Goal: Task Accomplishment & Management: Complete application form

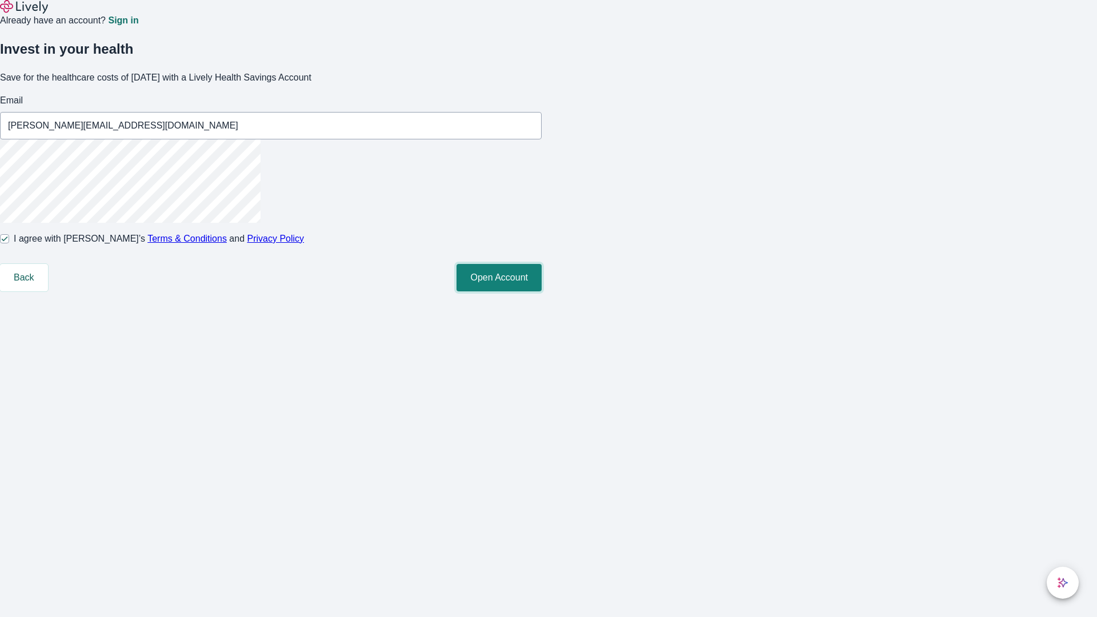
click at [541, 291] on button "Open Account" at bounding box center [498, 277] width 85 height 27
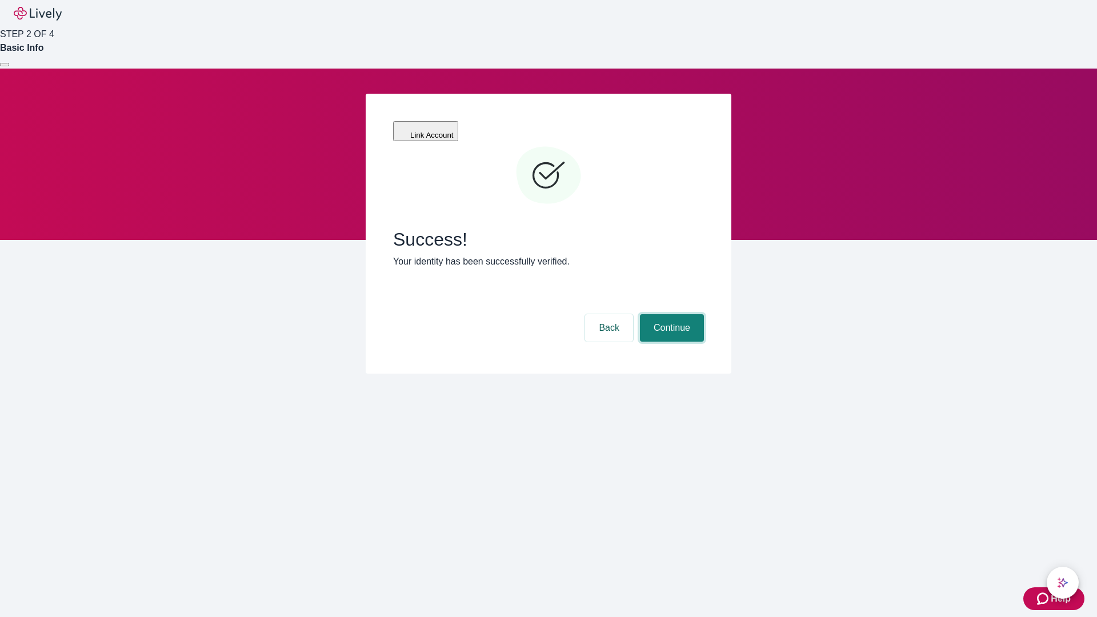
click at [670, 314] on button "Continue" at bounding box center [672, 327] width 64 height 27
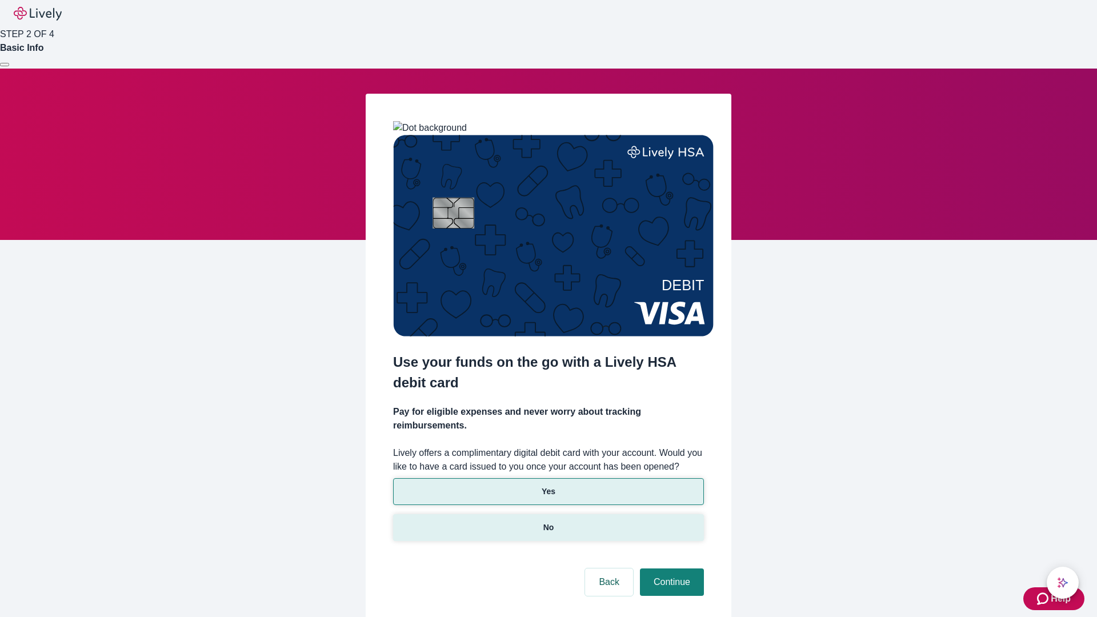
click at [548, 521] on p "No" at bounding box center [548, 527] width 11 height 12
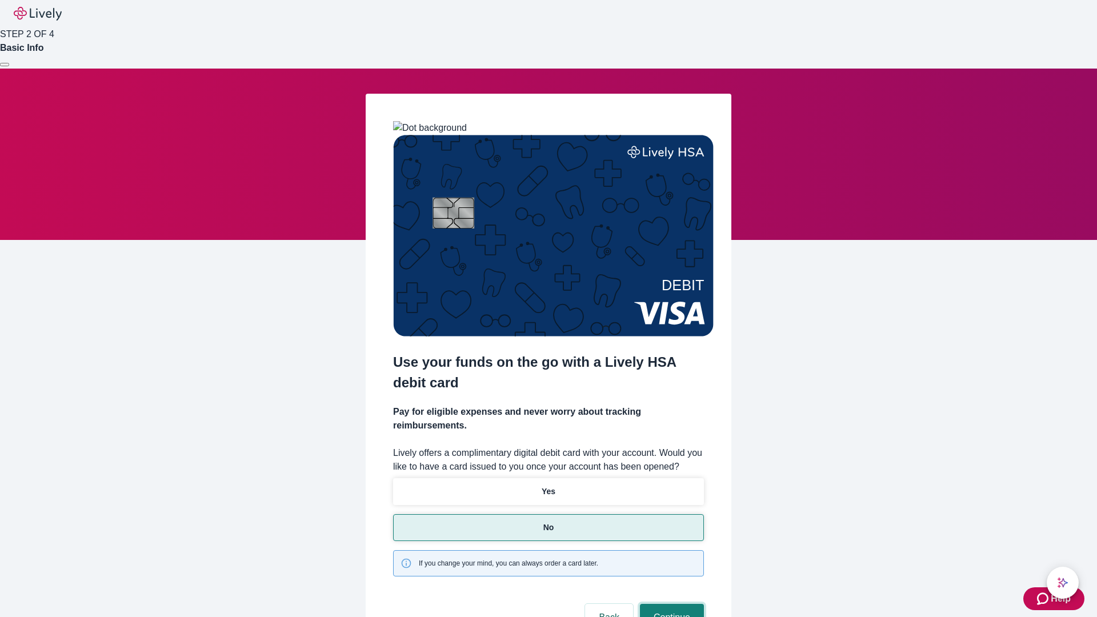
click at [670, 604] on button "Continue" at bounding box center [672, 617] width 64 height 27
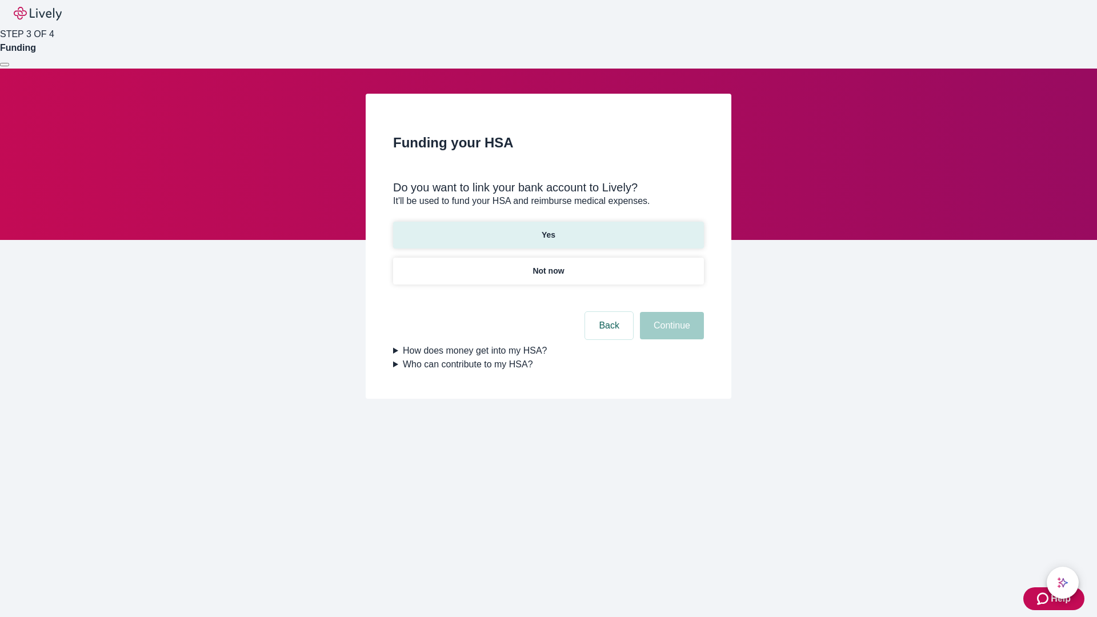
click at [548, 229] on p "Yes" at bounding box center [548, 235] width 14 height 12
click at [670, 312] on button "Continue" at bounding box center [672, 325] width 64 height 27
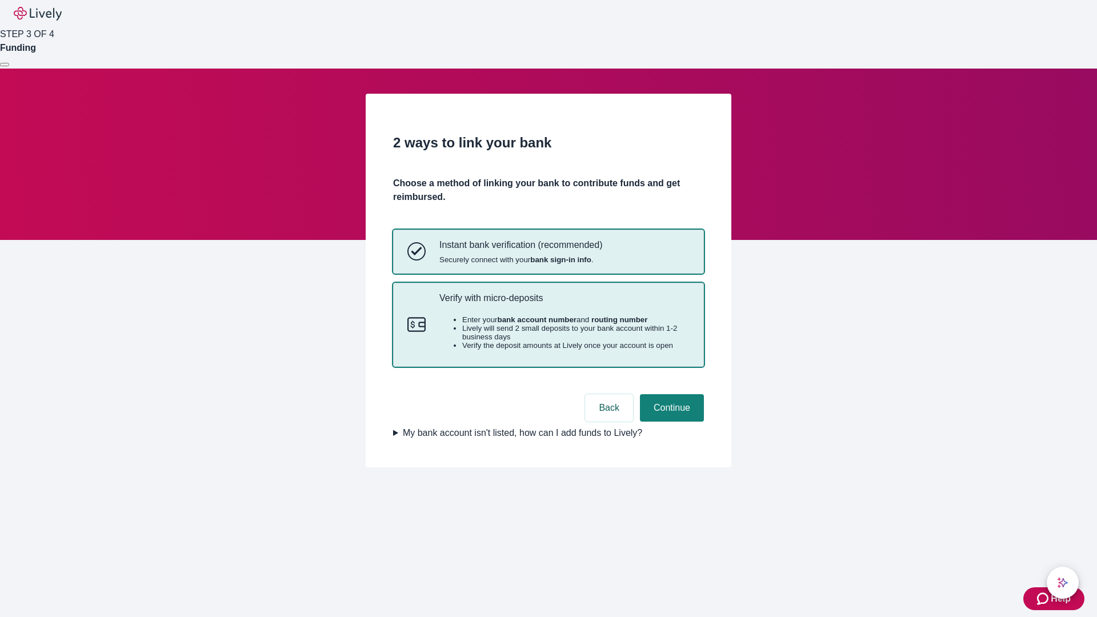
click at [564, 303] on p "Verify with micro-deposits" at bounding box center [564, 297] width 250 height 11
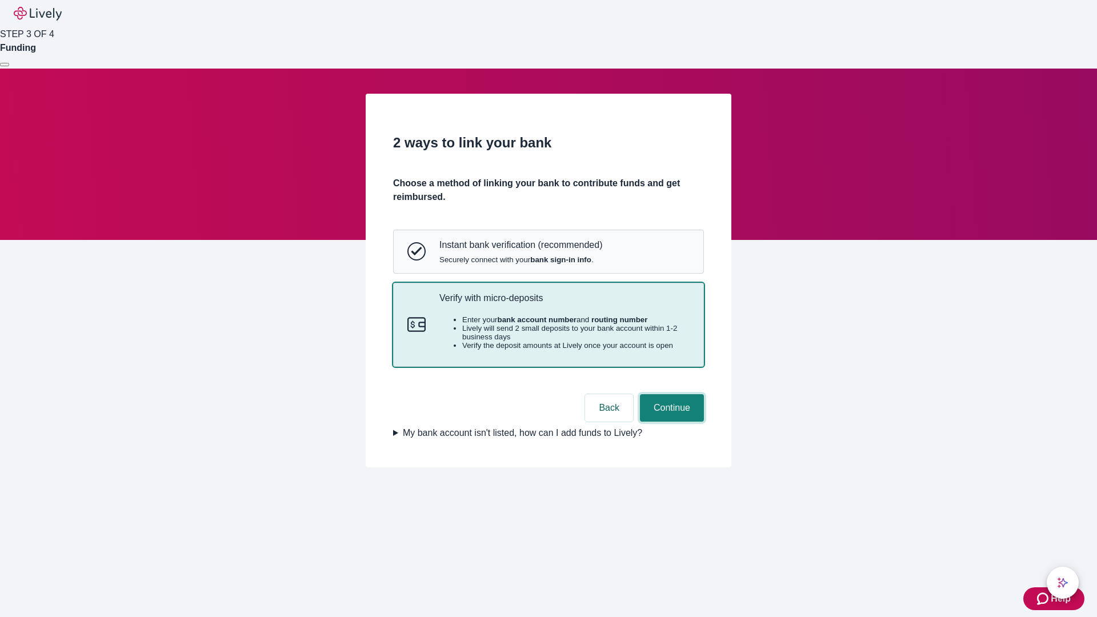
click at [670, 422] on button "Continue" at bounding box center [672, 407] width 64 height 27
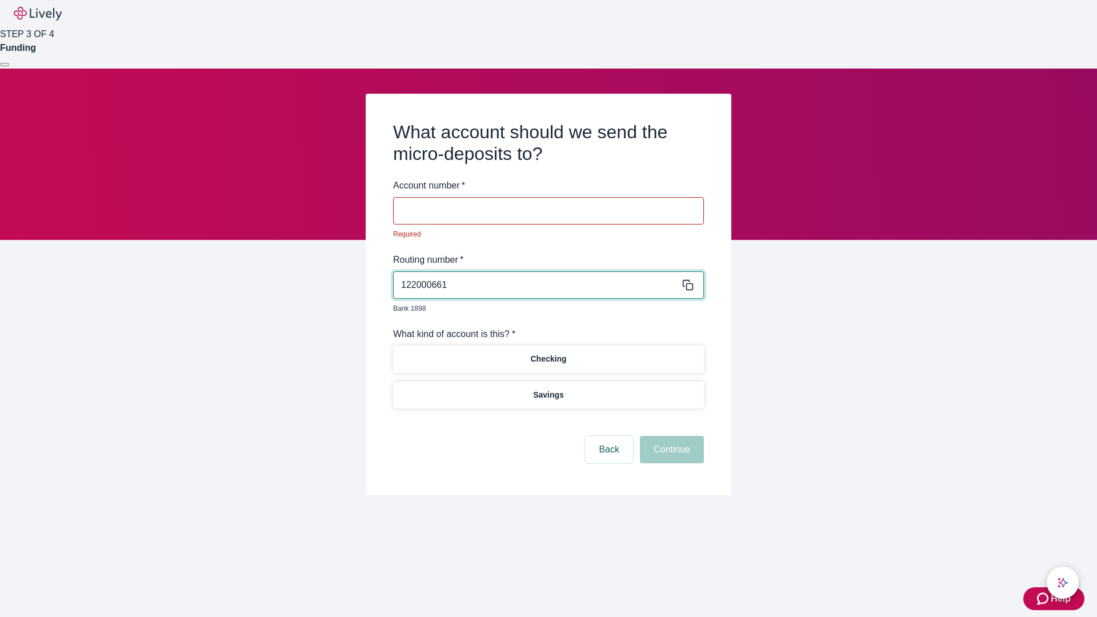
type input "122000661"
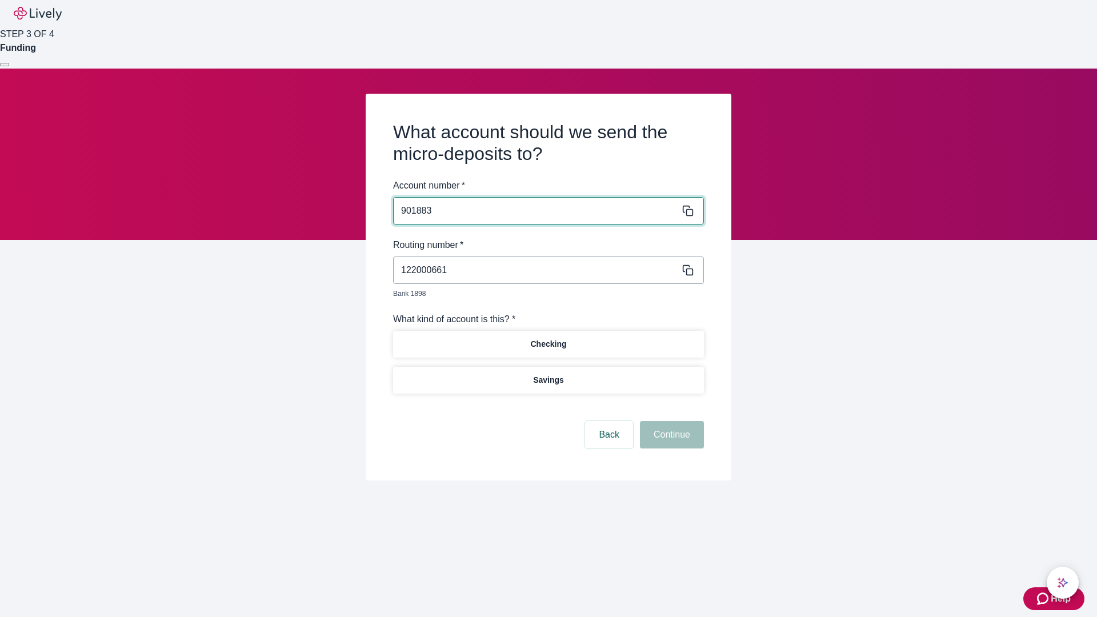
type input "901883"
click at [548, 338] on p "Checking" at bounding box center [548, 344] width 36 height 12
click at [670, 422] on button "Continue" at bounding box center [672, 434] width 64 height 27
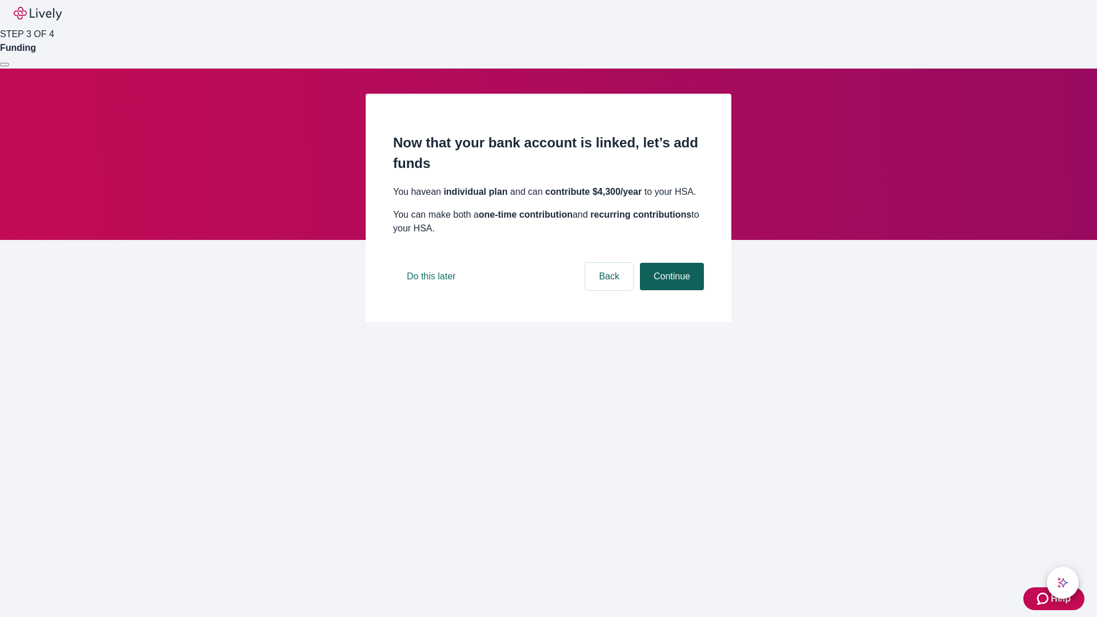
click at [670, 290] on button "Continue" at bounding box center [672, 276] width 64 height 27
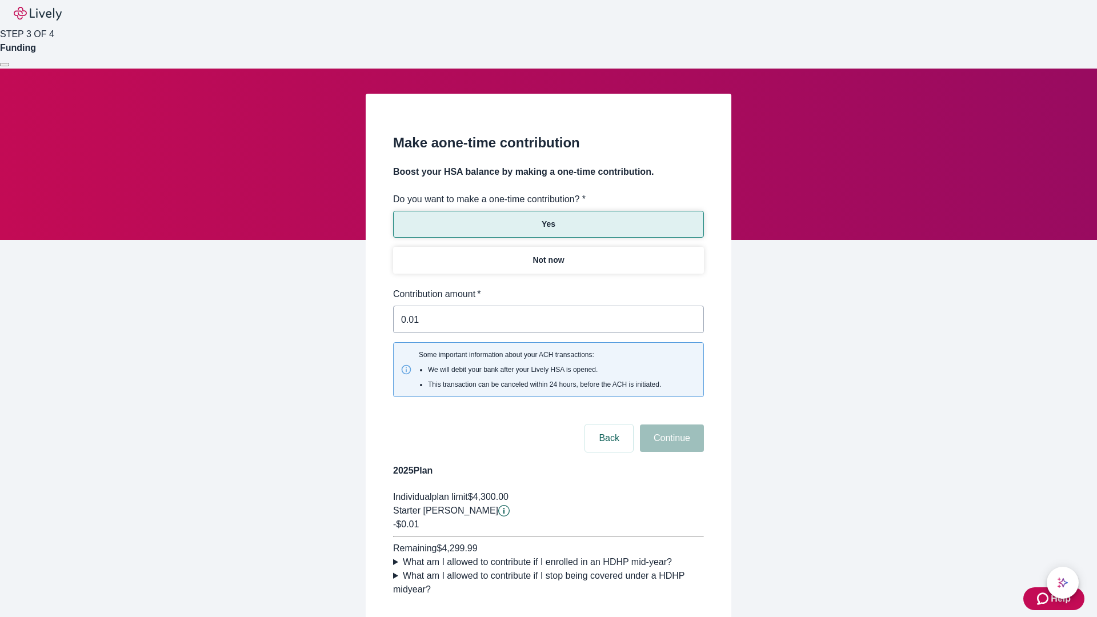
type input "0.01"
click at [670, 424] on button "Continue" at bounding box center [672, 437] width 64 height 27
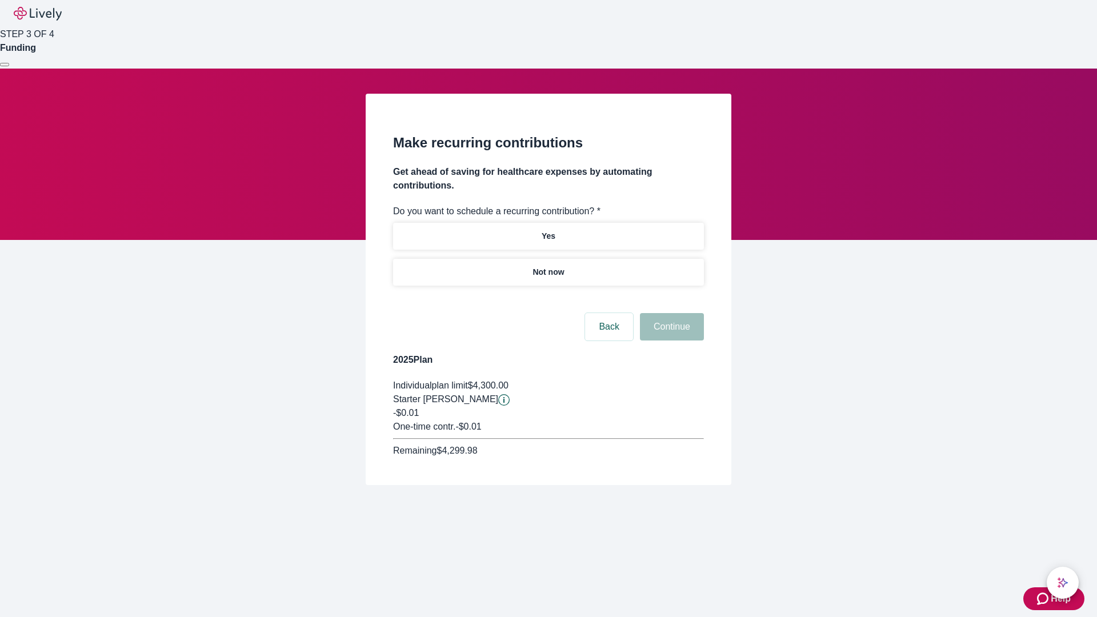
click at [548, 266] on p "Not now" at bounding box center [547, 272] width 31 height 12
click at [670, 313] on button "Continue" at bounding box center [672, 326] width 64 height 27
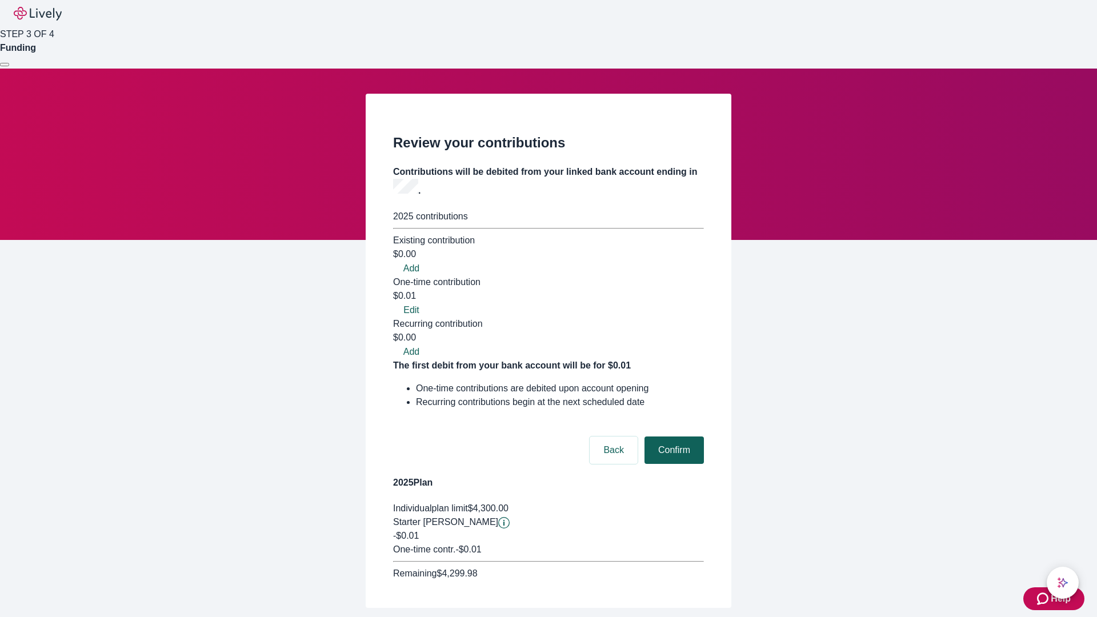
click at [672, 436] on button "Confirm" at bounding box center [673, 449] width 59 height 27
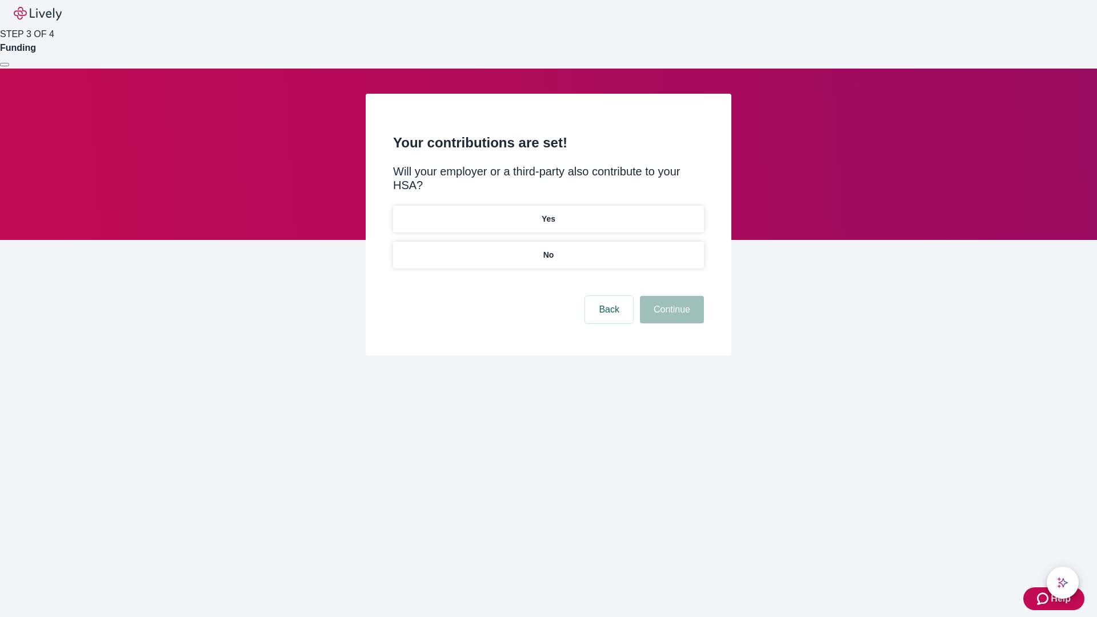
click at [548, 249] on p "No" at bounding box center [548, 255] width 11 height 12
click at [670, 296] on button "Continue" at bounding box center [672, 309] width 64 height 27
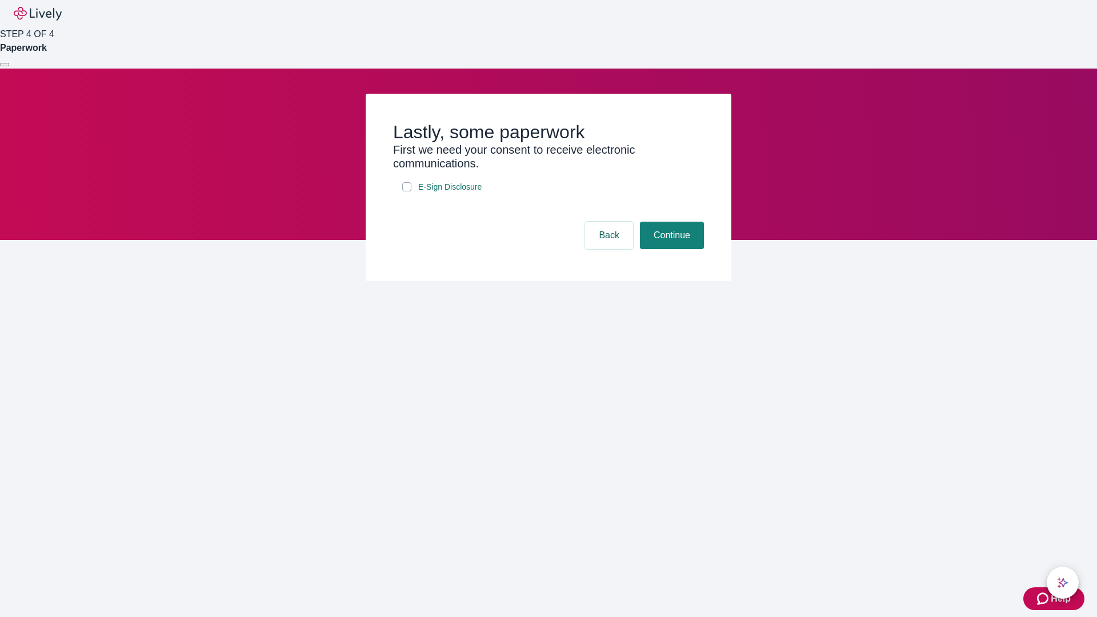
click at [407, 191] on input "E-Sign Disclosure" at bounding box center [406, 186] width 9 height 9
checkbox input "true"
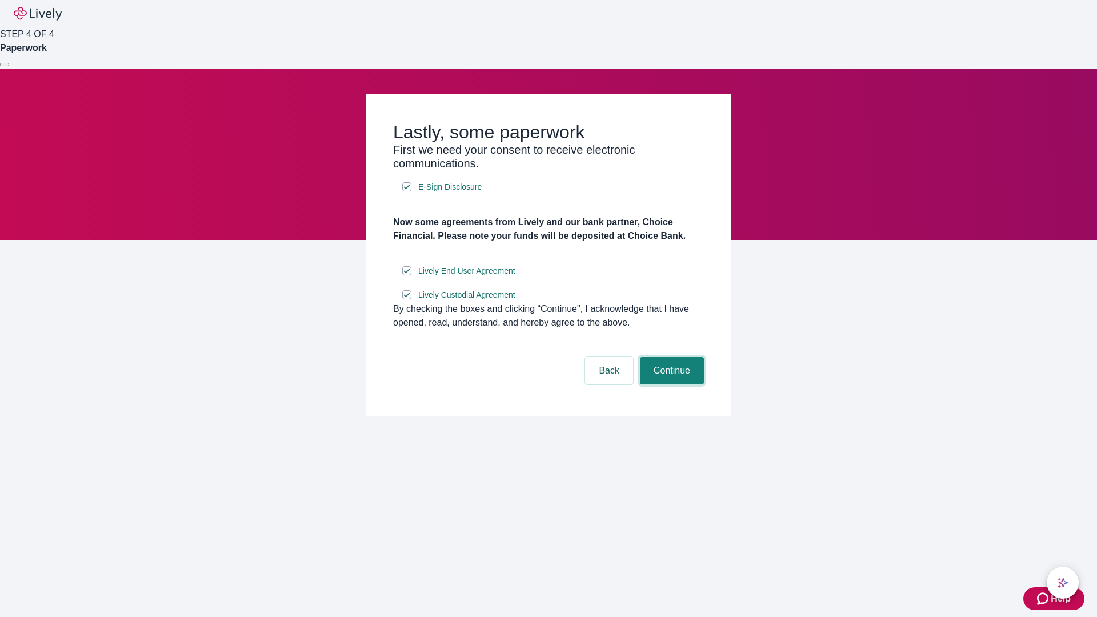
click at [670, 384] on button "Continue" at bounding box center [672, 370] width 64 height 27
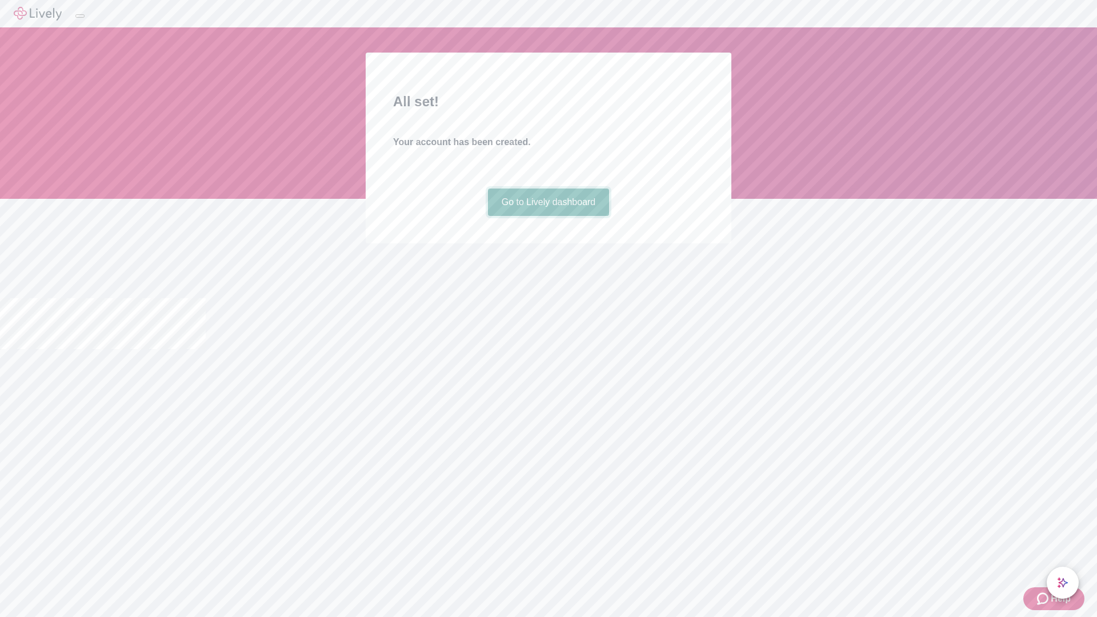
click at [548, 216] on link "Go to Lively dashboard" at bounding box center [549, 201] width 122 height 27
